Goal: Information Seeking & Learning: Find specific fact

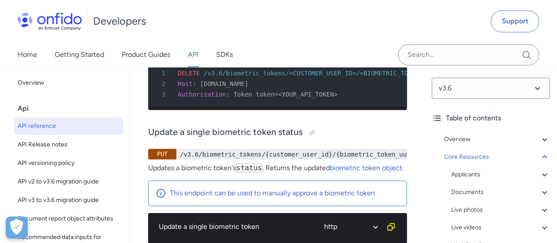
scroll to position [41019, 0]
drag, startPoint x: 211, startPoint y: 158, endPoint x: 213, endPoint y: 153, distance: 5.5
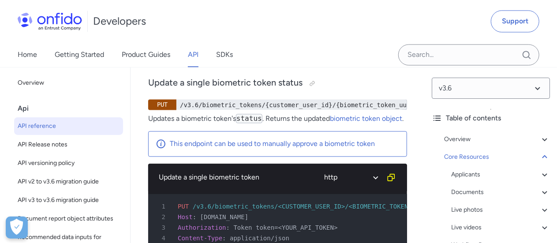
scroll to position [41068, 0]
drag, startPoint x: 226, startPoint y: 109, endPoint x: 367, endPoint y: 21, distance: 166.3
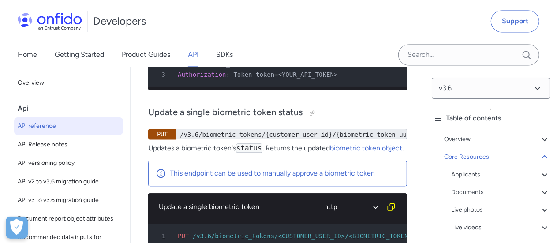
scroll to position [41034, 0]
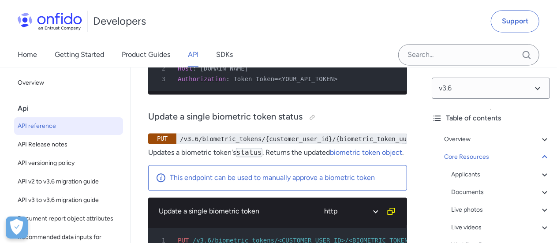
copy strong "string"
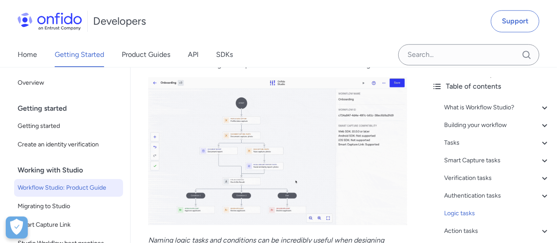
scroll to position [16231, 0]
